Goal: Information Seeking & Learning: Learn about a topic

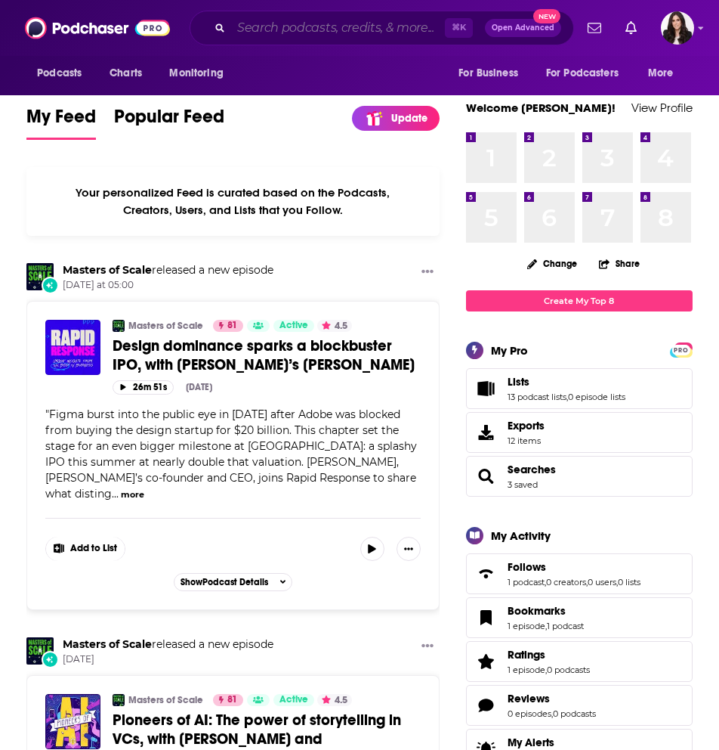
click at [311, 25] on input "Search podcasts, credits, & more..." at bounding box center [338, 28] width 214 height 24
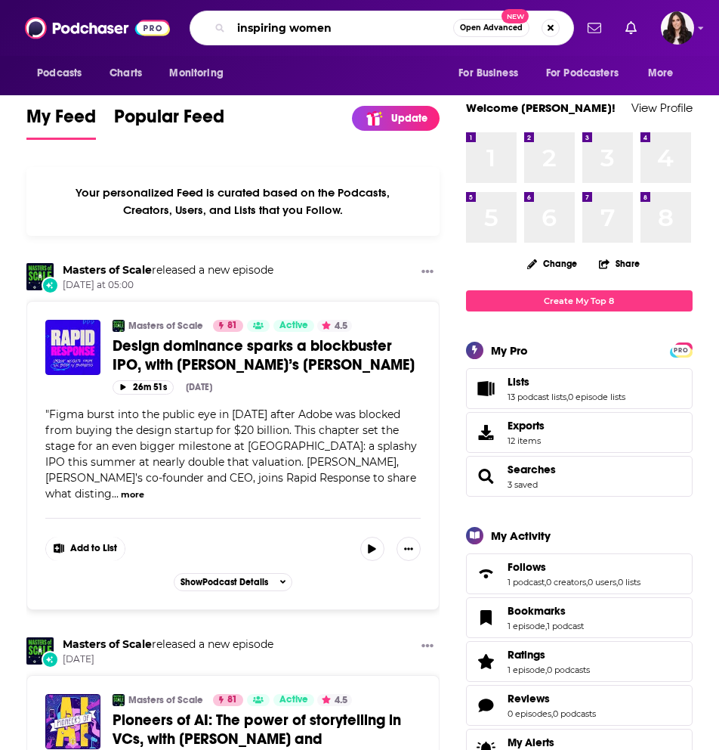
type input "inspiring women"
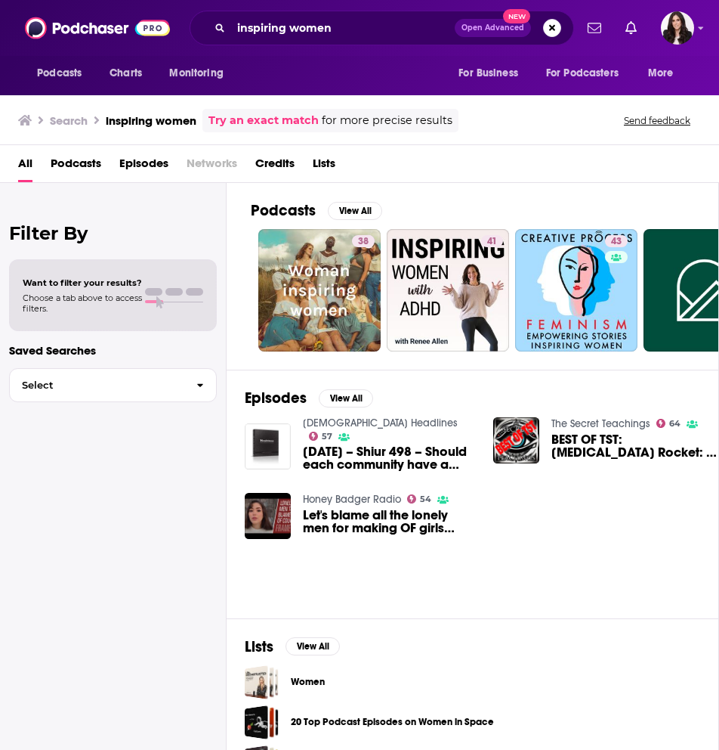
click at [88, 167] on span "Podcasts" at bounding box center [76, 166] width 51 height 31
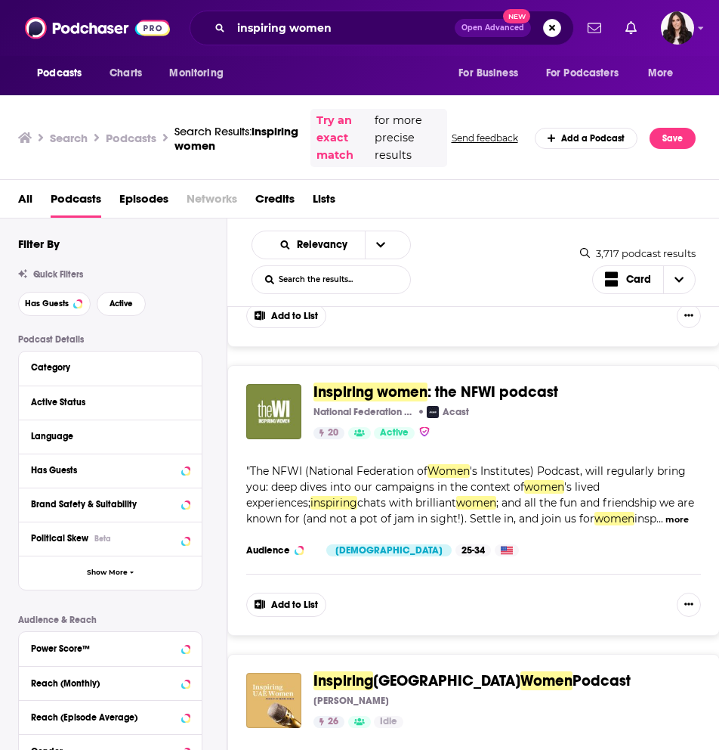
scroll to position [1447, 0]
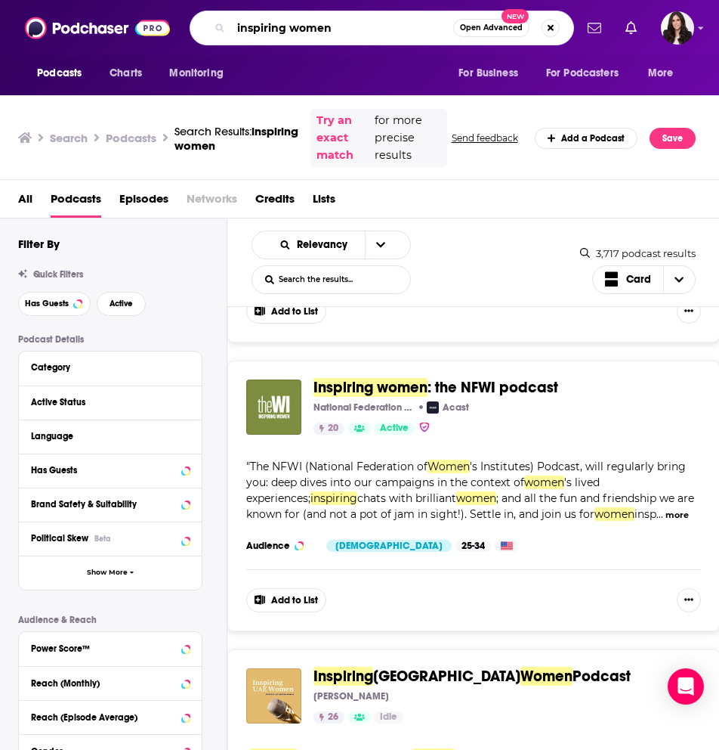
drag, startPoint x: 375, startPoint y: 39, endPoint x: 114, endPoint y: 12, distance: 262.1
click at [114, 12] on div "Podcasts Charts Monitoring inspiring women Open Advanced New For Business For P…" at bounding box center [359, 28] width 719 height 56
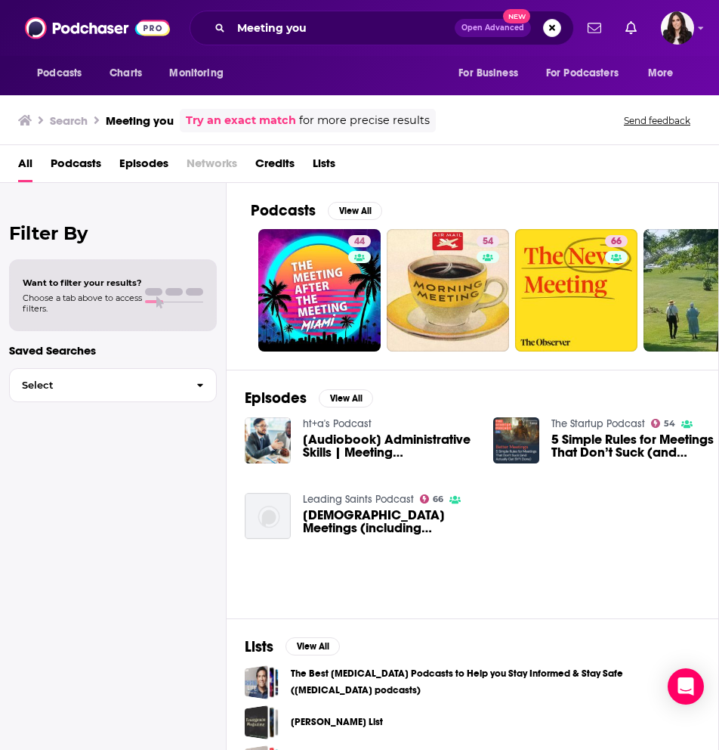
click at [87, 167] on span "Podcasts" at bounding box center [76, 166] width 51 height 31
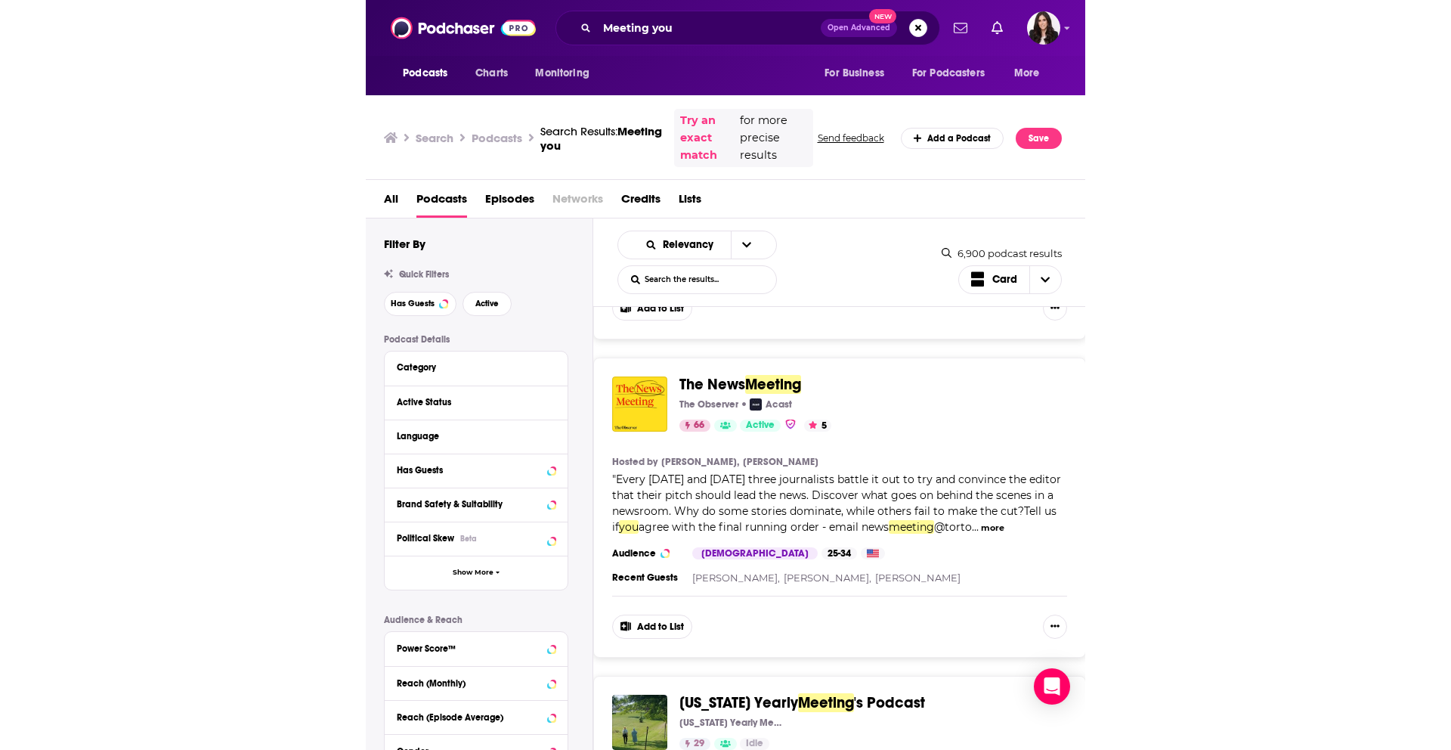
scroll to position [587, 0]
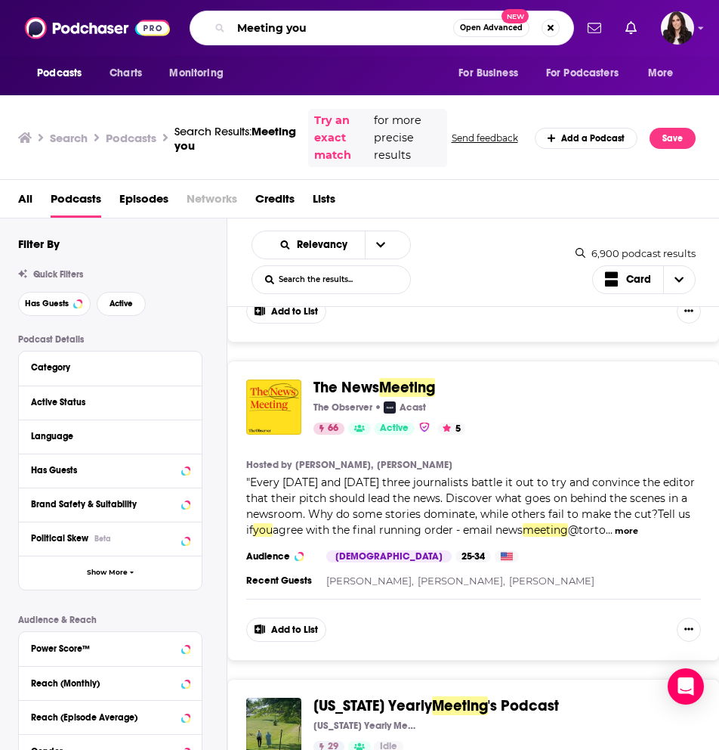
drag, startPoint x: 357, startPoint y: 20, endPoint x: 355, endPoint y: 29, distance: 8.6
click at [357, 20] on input "Meeting you" at bounding box center [342, 28] width 222 height 24
click at [355, 29] on input "Meeting you" at bounding box center [342, 28] width 222 height 24
type input "Meeting you"
drag, startPoint x: 332, startPoint y: 24, endPoint x: 110, endPoint y: 20, distance: 222.2
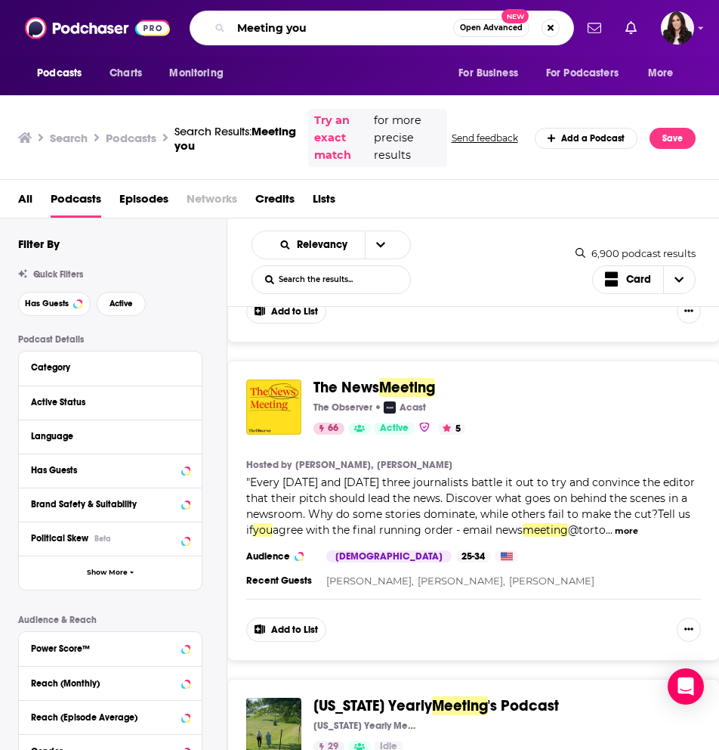
click at [128, 20] on div "Podcasts Charts Monitoring Meeting you Open Advanced New For Business For Podca…" at bounding box center [359, 28] width 719 height 56
type input "talking health tech"
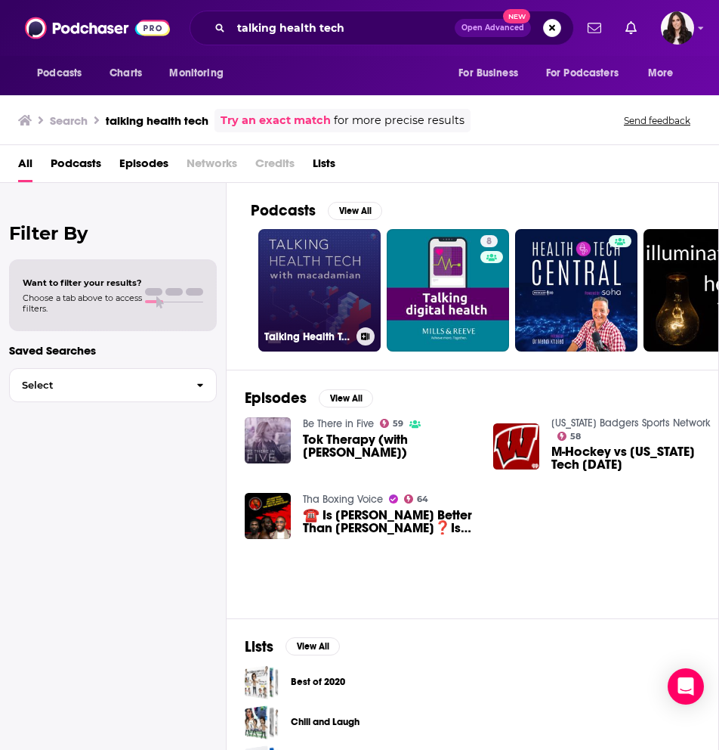
click at [286, 246] on link "Talking Health Tech with [PERSON_NAME]" at bounding box center [319, 290] width 122 height 122
